Goal: Register for event/course

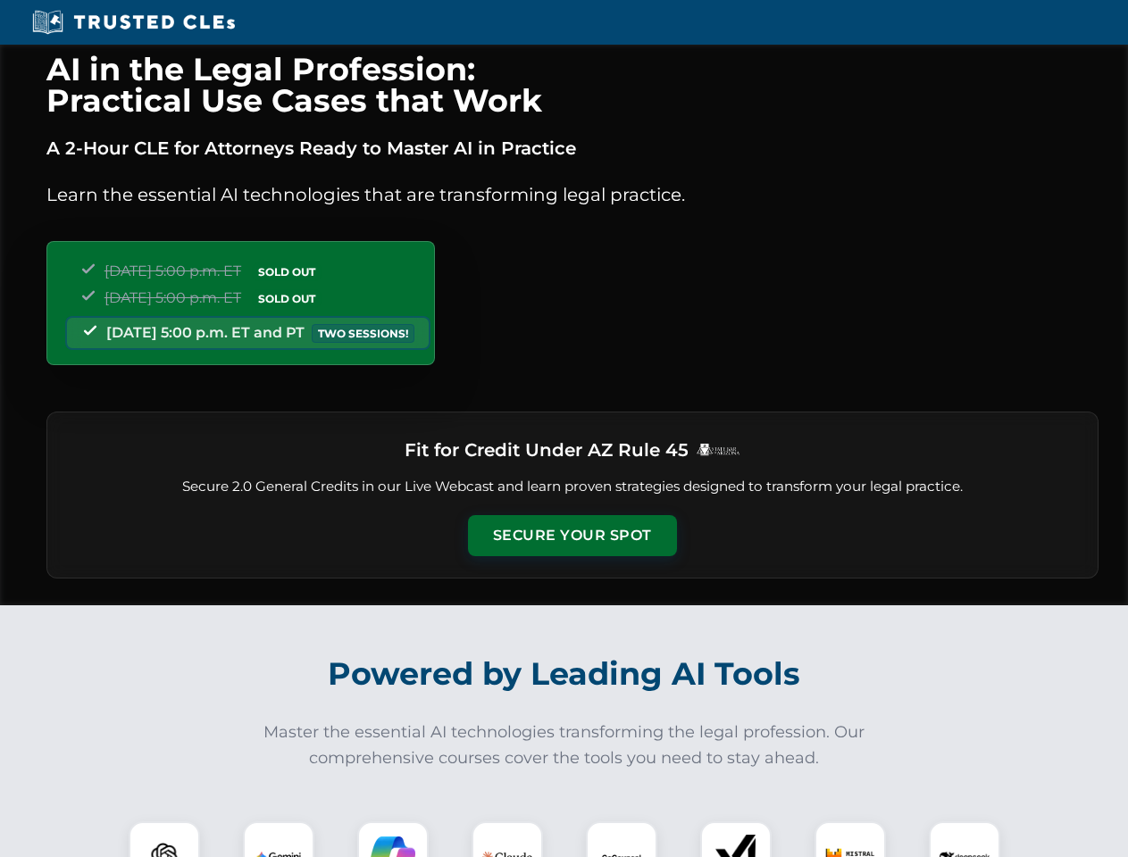
click at [571, 536] on button "Secure Your Spot" at bounding box center [572, 535] width 209 height 41
click at [164, 839] on img at bounding box center [164, 857] width 52 height 52
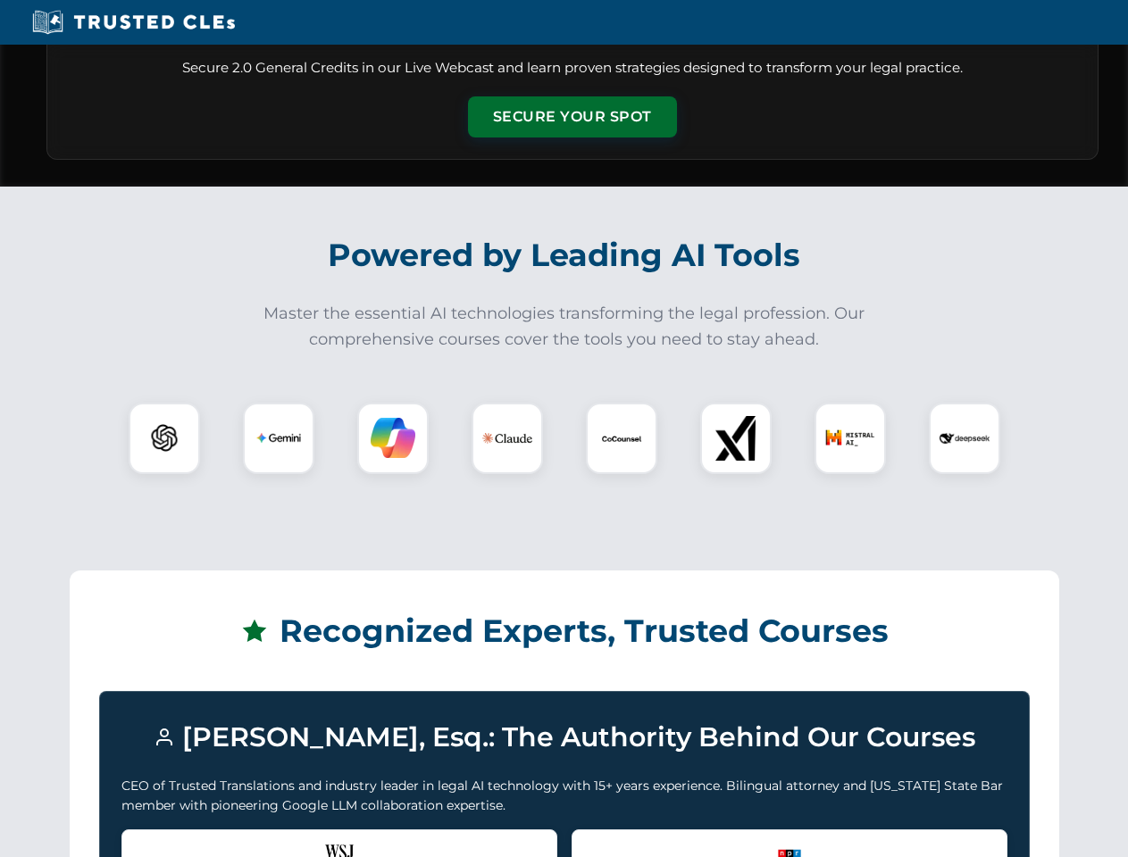
click at [279, 839] on div "Recognized by the WSJ [PERSON_NAME] was featured for his expertise in AI legal …" at bounding box center [339, 865] width 436 height 71
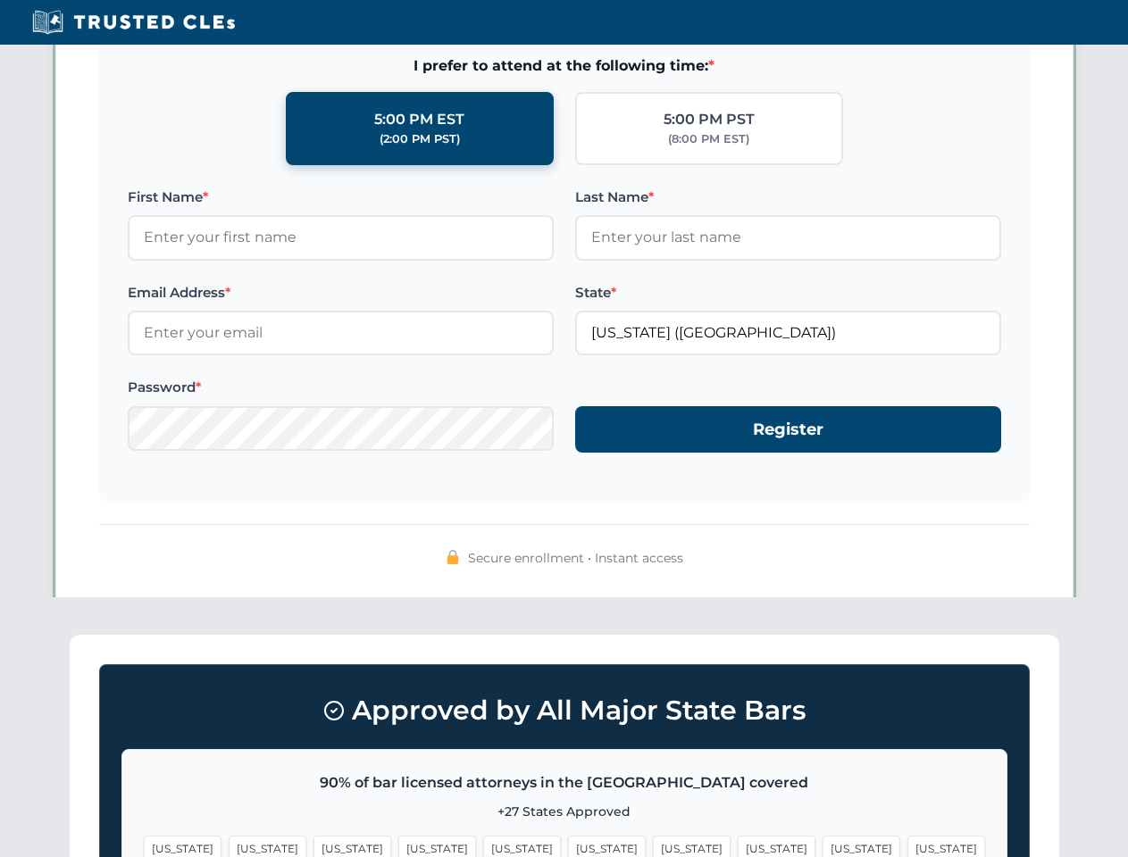
click at [653, 839] on span "[US_STATE]" at bounding box center [692, 849] width 78 height 26
click at [822, 839] on span "[US_STATE]" at bounding box center [861, 849] width 78 height 26
